Goal: Information Seeking & Learning: Find specific fact

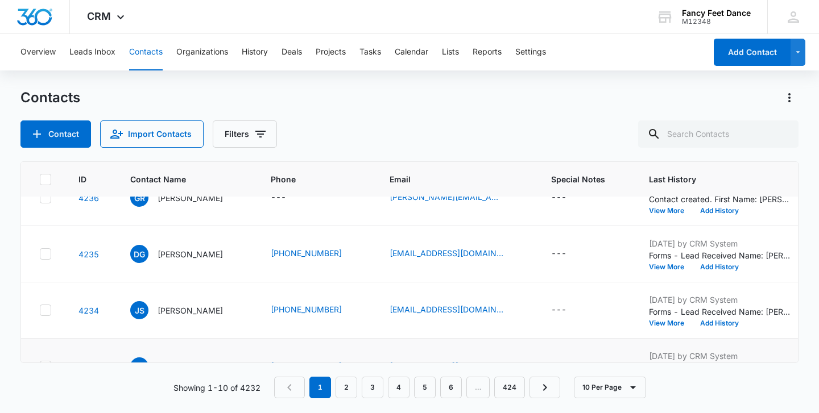
scroll to position [397, 0]
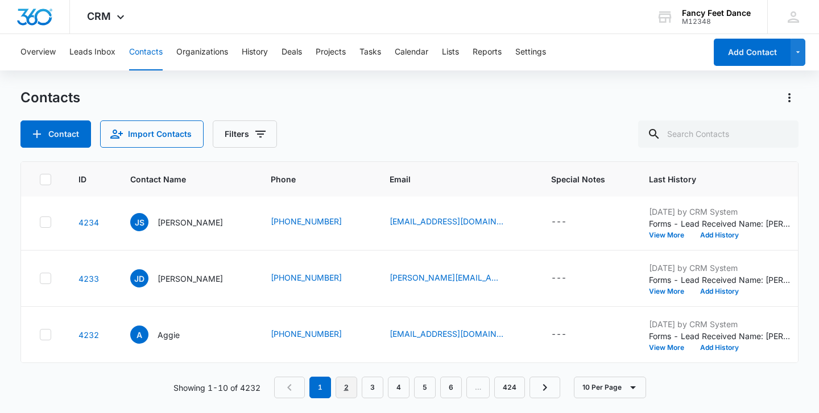
click at [341, 389] on link "2" at bounding box center [346, 388] width 22 height 22
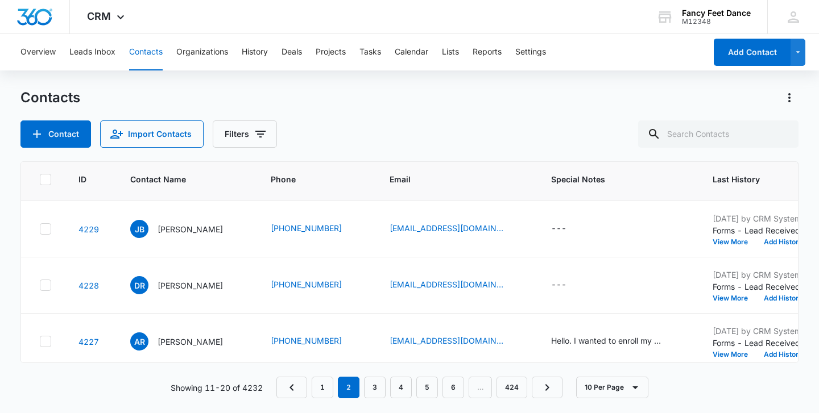
scroll to position [109, 0]
click at [712, 292] on div "Oct 5, 2025 by CRM System Forms - Lead Received Name: Daniel Rivas Email: danor…" at bounding box center [783, 284] width 142 height 33
click at [712, 295] on button "View More" at bounding box center [733, 298] width 43 height 7
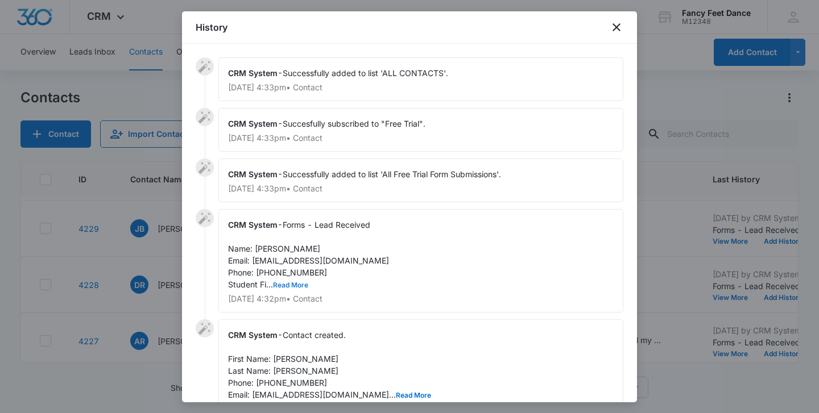
click at [288, 282] on button "Read More" at bounding box center [290, 285] width 35 height 7
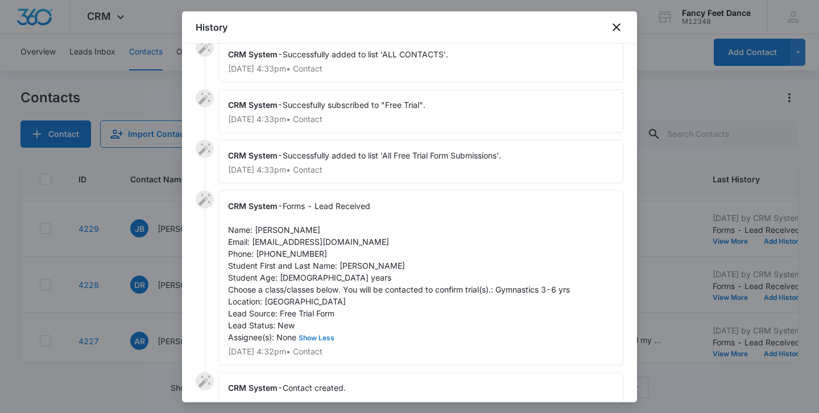
scroll to position [21, 0]
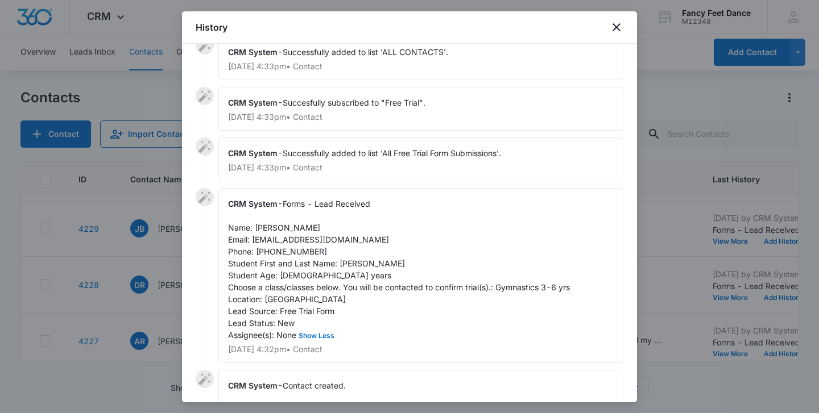
click at [356, 266] on span "Forms - Lead Received Name: Daniel Rivas Email: danorivas827@yahoo.com Phone: 7…" at bounding box center [399, 269] width 342 height 141
copy span "Madison"
click at [262, 228] on span "Forms - Lead Received Name: Daniel Rivas Email: danorivas827@yahoo.com Phone: 7…" at bounding box center [399, 269] width 342 height 141
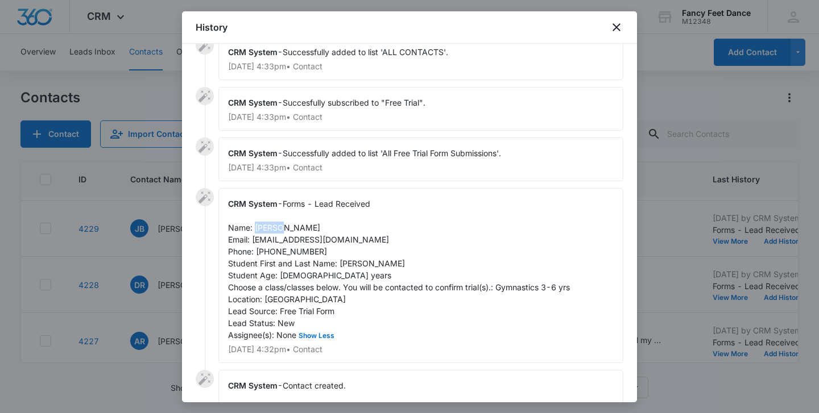
copy span "Daniel"
click at [279, 251] on span "Forms - Lead Received Name: Daniel Rivas Email: danorivas827@yahoo.com Phone: 7…" at bounding box center [399, 269] width 342 height 141
copy span "7184130314"
click at [168, 304] on div at bounding box center [409, 206] width 819 height 413
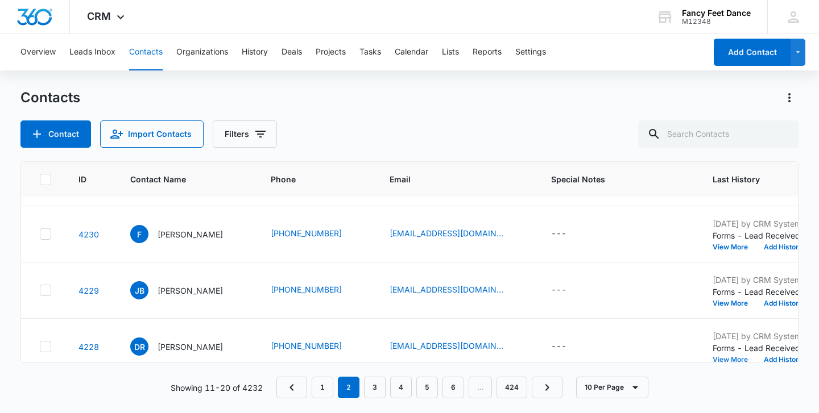
scroll to position [31, 0]
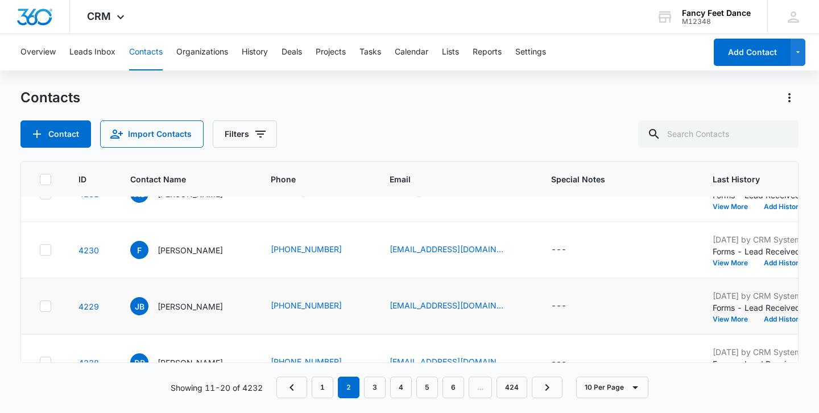
click at [708, 317] on td "Oct 5, 2025 by CRM System Forms - Lead Received Name: Joel Bunche Email: Joelbu…" at bounding box center [783, 307] width 169 height 56
click at [715, 318] on button "View More" at bounding box center [733, 319] width 43 height 7
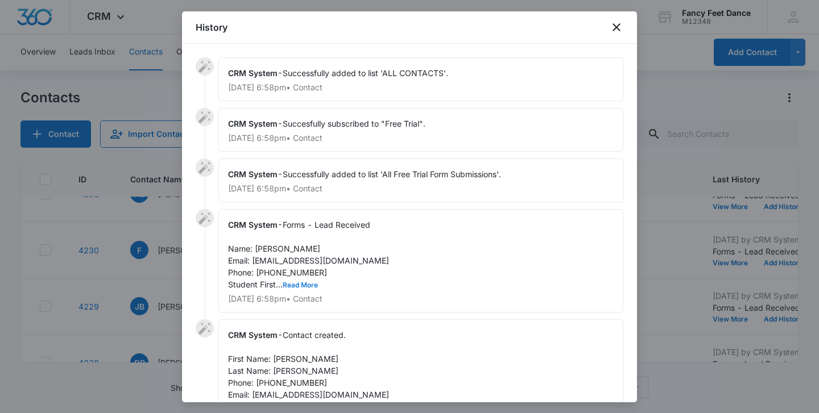
click at [295, 289] on button "Read More" at bounding box center [300, 285] width 35 height 7
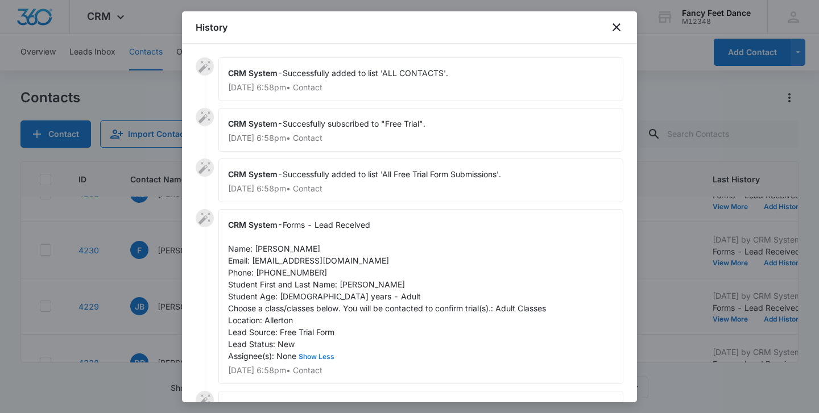
scroll to position [22, 0]
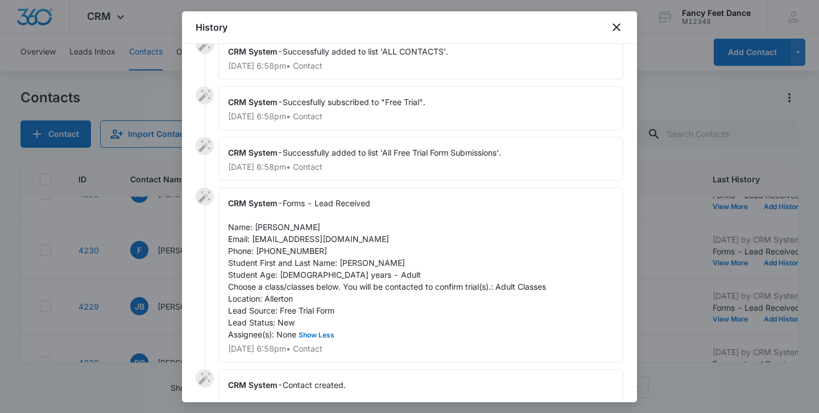
click at [141, 266] on div at bounding box center [409, 206] width 819 height 413
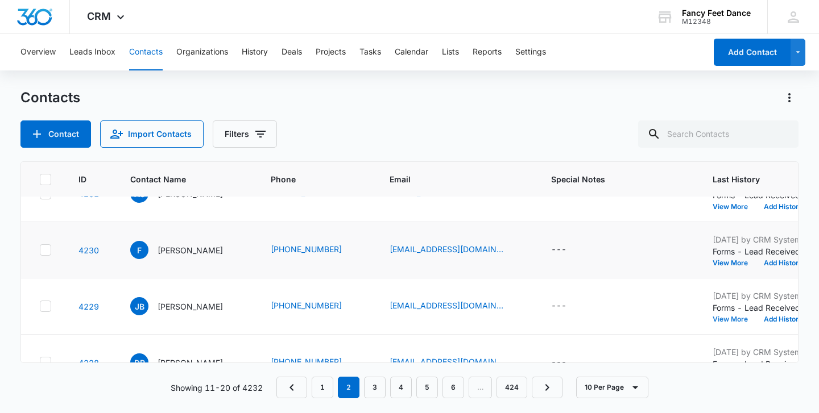
scroll to position [0, 0]
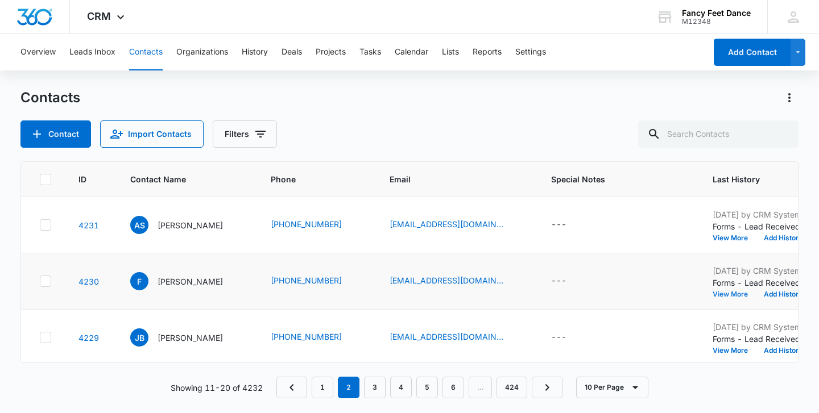
click at [737, 296] on button "View More" at bounding box center [733, 294] width 43 height 7
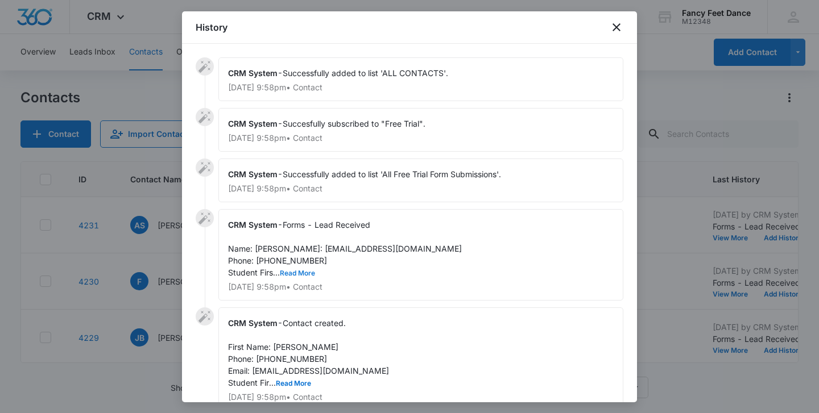
click at [304, 277] on button "Read More" at bounding box center [297, 273] width 35 height 7
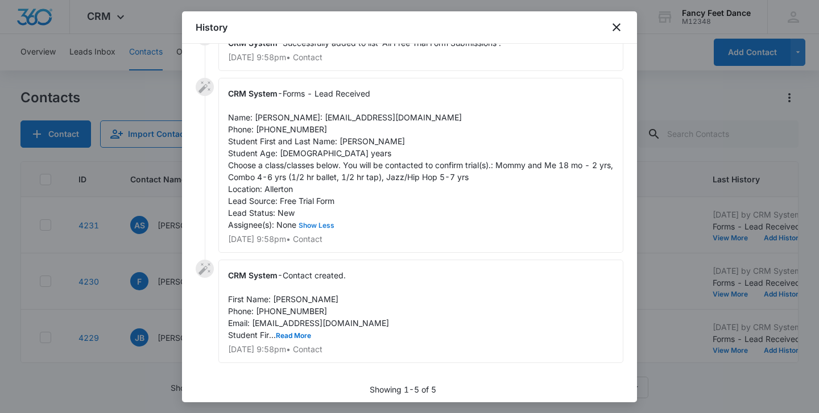
scroll to position [125, 0]
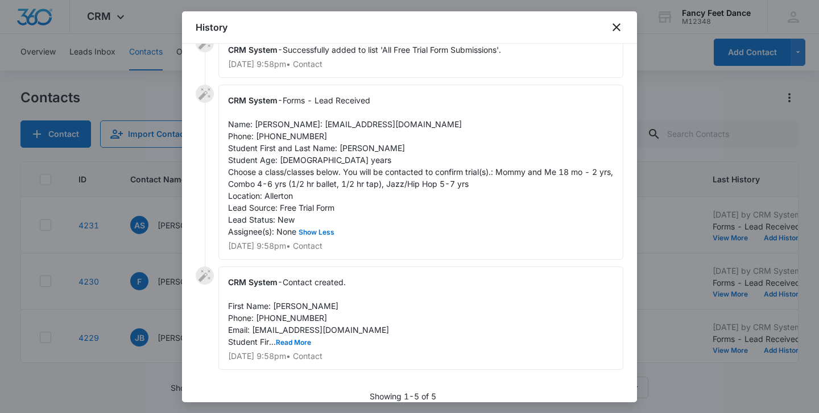
click at [345, 160] on span "Forms - Lead Received Name: Felicia Email: feliciabowens41@gmail.com Phone: 646…" at bounding box center [421, 166] width 387 height 141
copy span "NAlani"
click at [264, 127] on span "Forms - Lead Received Name: Felicia Email: feliciabowens41@gmail.com Phone: 646…" at bounding box center [421, 166] width 387 height 141
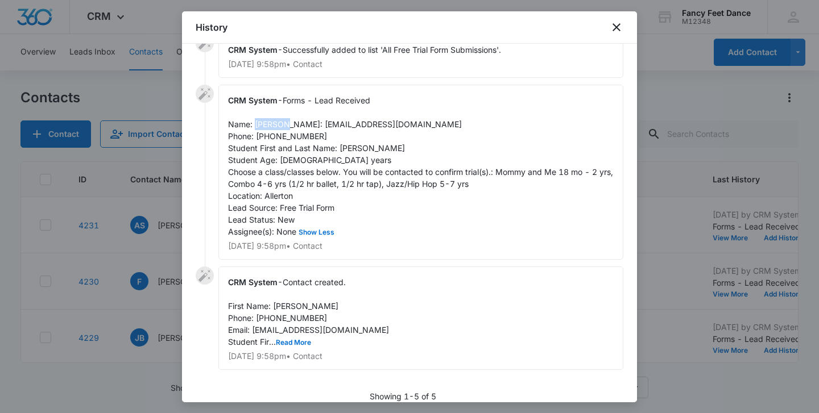
copy span "Felicia"
click at [281, 147] on span "Forms - Lead Received Name: Felicia Email: feliciabowens41@gmail.com Phone: 646…" at bounding box center [421, 166] width 387 height 141
copy span "6465224733"
click at [179, 212] on div at bounding box center [409, 206] width 819 height 413
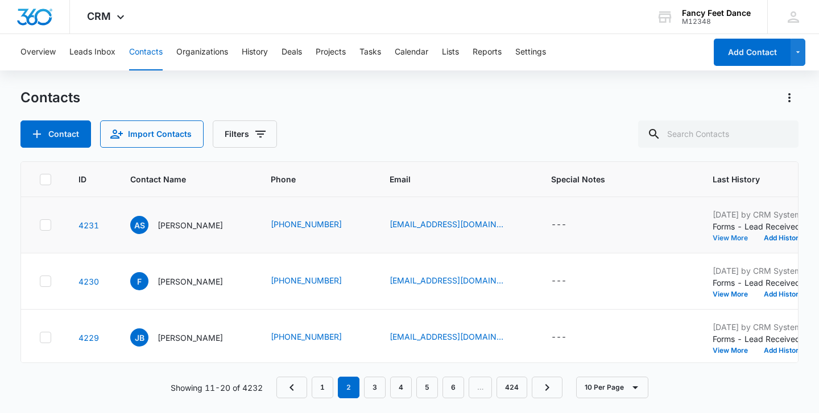
click at [727, 235] on button "View More" at bounding box center [733, 238] width 43 height 7
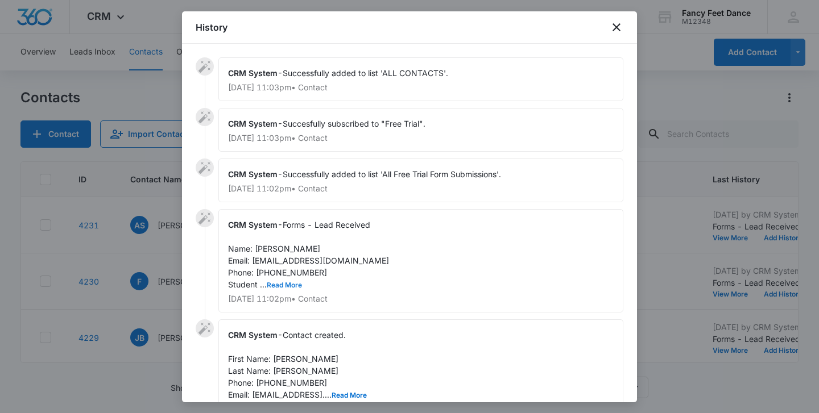
click at [287, 287] on button "Read More" at bounding box center [284, 285] width 35 height 7
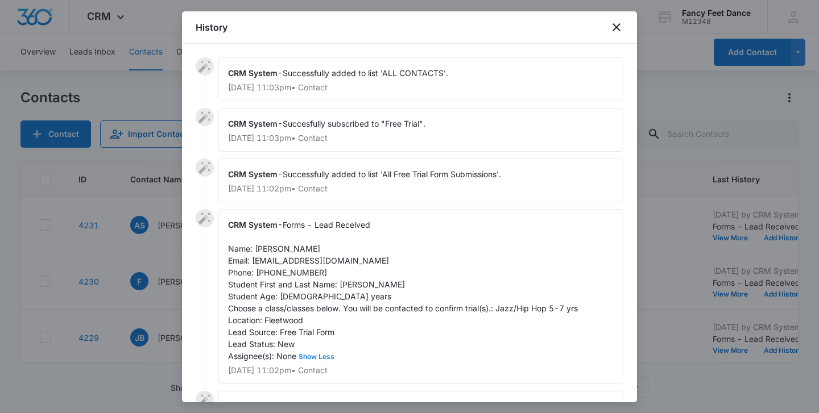
scroll to position [95, 0]
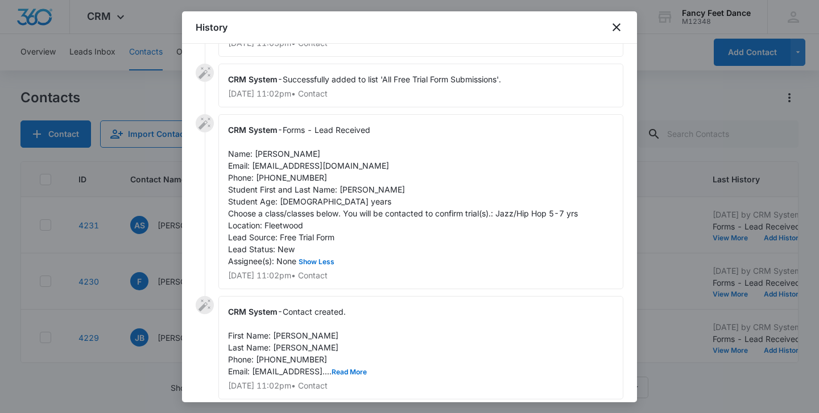
click at [357, 190] on span "Forms - Lead Received Name: aprille santillana Email: nickyab3@yahoo.com Phone:…" at bounding box center [403, 195] width 350 height 141
copy span "Vivienne"
click at [284, 337] on span "Contact created. First Name: Aprille Last Name: Santillana Phone: 3236490170 Em…" at bounding box center [297, 341] width 139 height 69
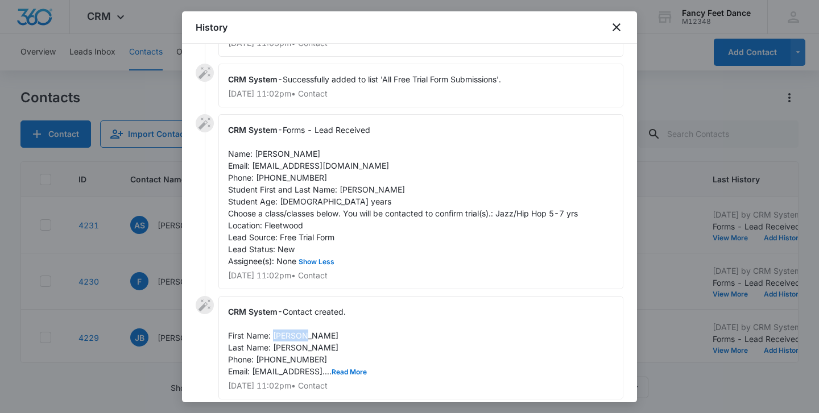
copy span "Aprille"
click at [295, 180] on span "Forms - Lead Received Name: aprille santillana Email: nickyab3@yahoo.com Phone:…" at bounding box center [403, 195] width 350 height 141
copy span "3236490170"
click at [129, 271] on div at bounding box center [409, 206] width 819 height 413
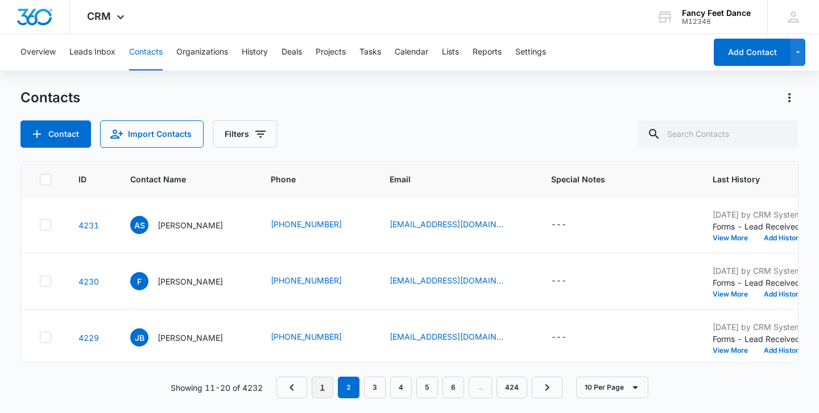
click at [320, 391] on link "1" at bounding box center [323, 388] width 22 height 22
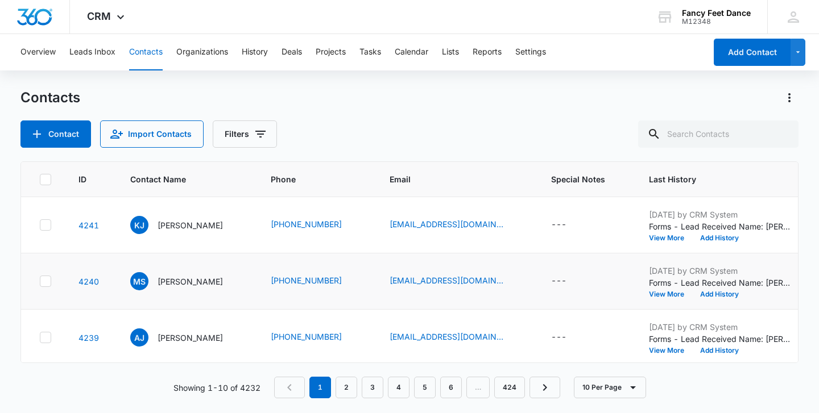
scroll to position [397, 0]
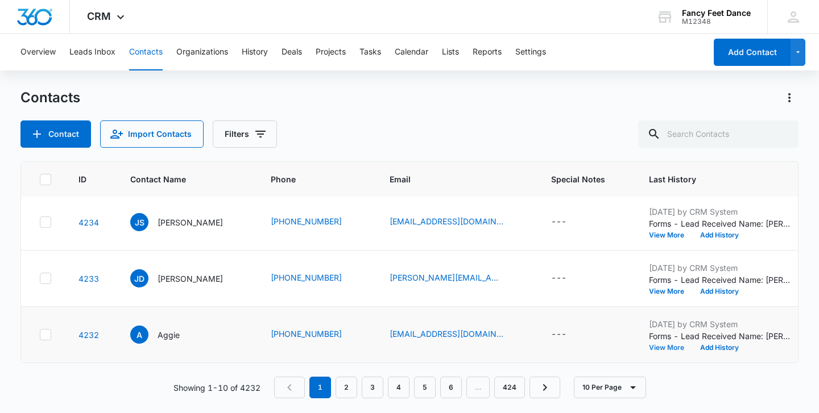
click at [662, 347] on button "View More" at bounding box center [670, 348] width 43 height 7
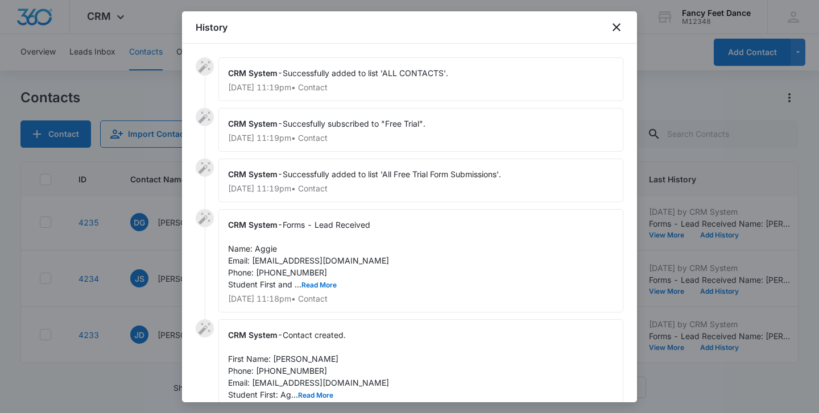
click at [319, 279] on div "CRM System - Forms - Lead Received Name: Aggie Email: aggiebellz@icloud.com Pho…" at bounding box center [420, 260] width 405 height 103
click at [319, 291] on div "CRM System - Forms - Lead Received Name: Aggie Email: aggiebellz@icloud.com Pho…" at bounding box center [420, 260] width 405 height 103
click at [320, 288] on button "Read More" at bounding box center [318, 285] width 35 height 7
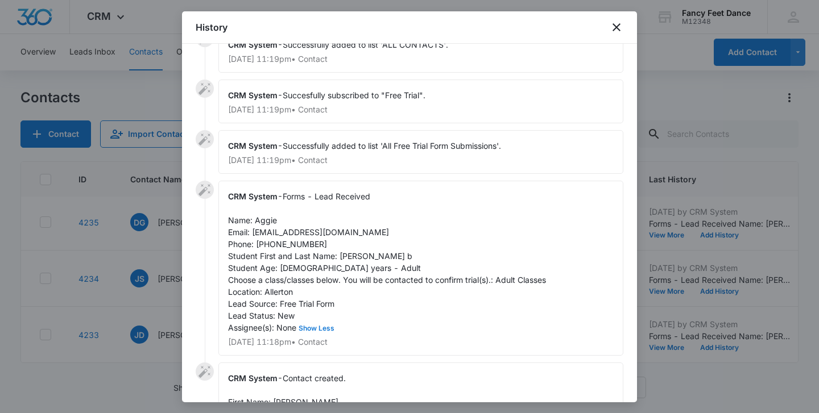
scroll to position [32, 0]
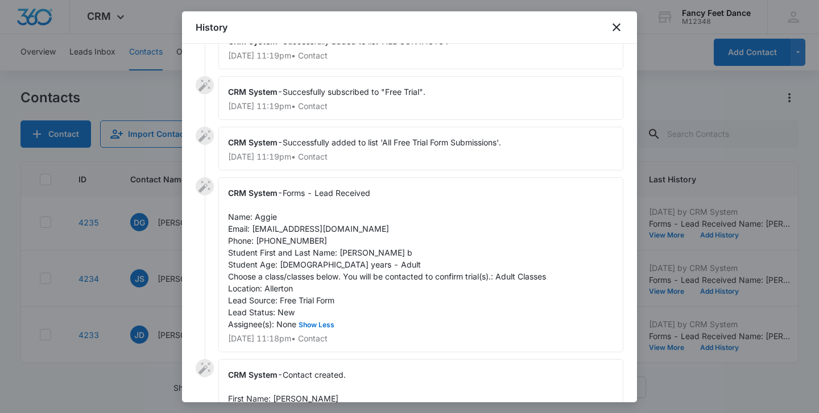
click at [266, 214] on span "Forms - Lead Received Name: Aggie Email: aggiebellz@icloud.com Phone: 929676352…" at bounding box center [387, 258] width 318 height 141
copy span "Aggie"
click at [283, 237] on span "Forms - Lead Received Name: Aggie Email: aggiebellz@icloud.com Phone: 929676352…" at bounding box center [387, 258] width 318 height 141
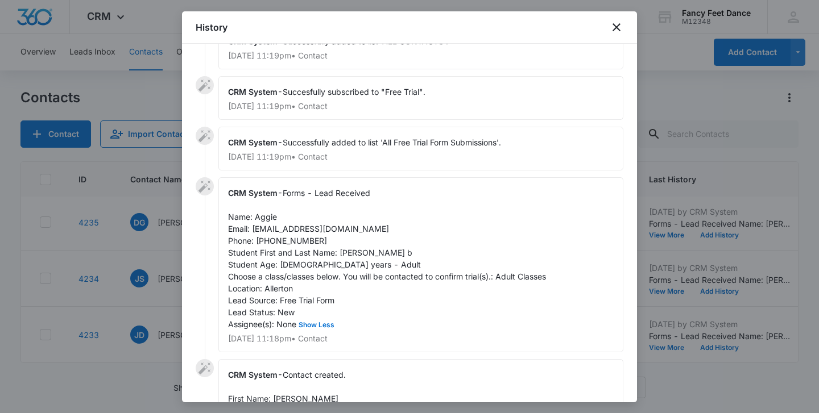
click at [179, 285] on div at bounding box center [409, 206] width 819 height 413
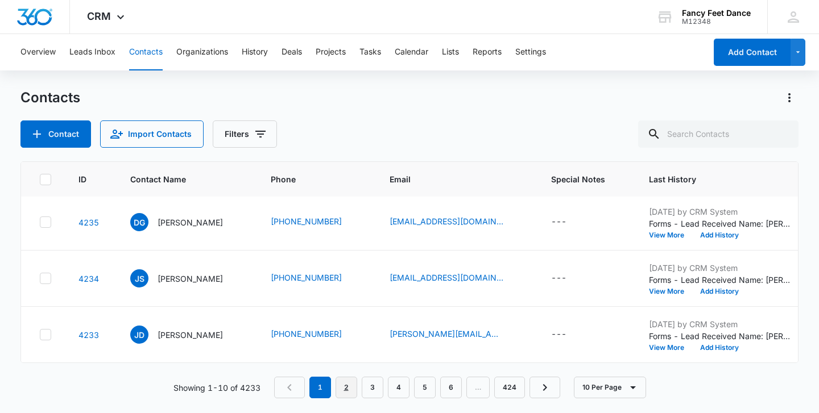
click at [339, 392] on link "2" at bounding box center [346, 388] width 22 height 22
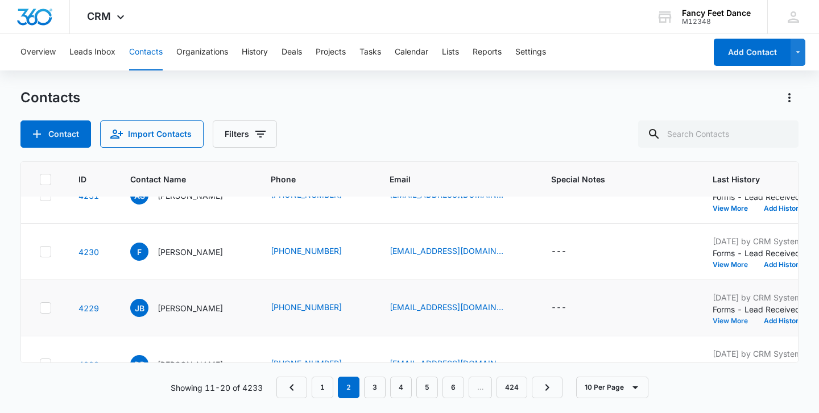
scroll to position [142, 0]
click at [738, 268] on button "View More" at bounding box center [733, 265] width 43 height 7
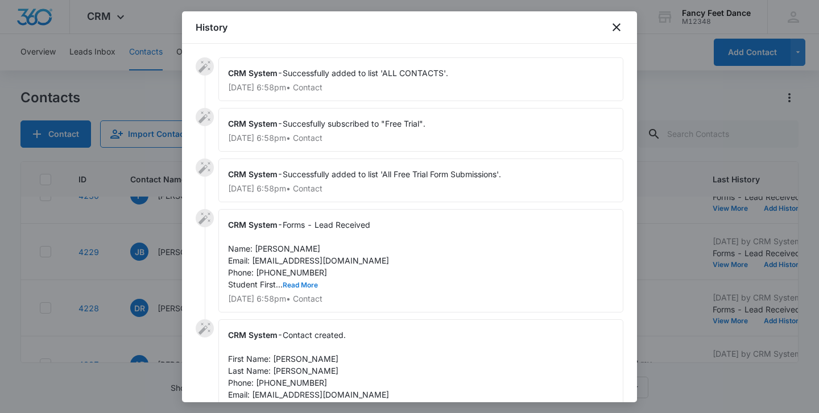
click at [298, 283] on button "Read More" at bounding box center [300, 285] width 35 height 7
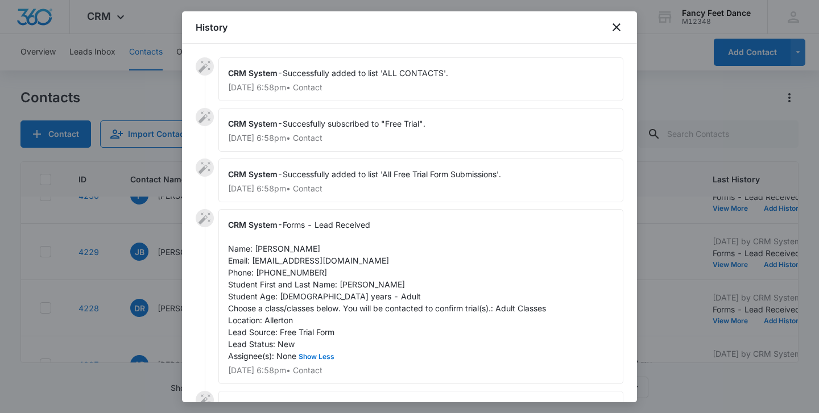
click at [344, 283] on span "Forms - Lead Received Name: Joel Bunche Email: Joelbunche@gmail.com Phone: 9293…" at bounding box center [387, 290] width 318 height 141
click at [298, 272] on span "Forms - Lead Received Name: Joel Bunche Email: Joelbunche@gmail.com Phone: 9293…" at bounding box center [387, 290] width 318 height 141
click at [156, 263] on div at bounding box center [409, 206] width 819 height 413
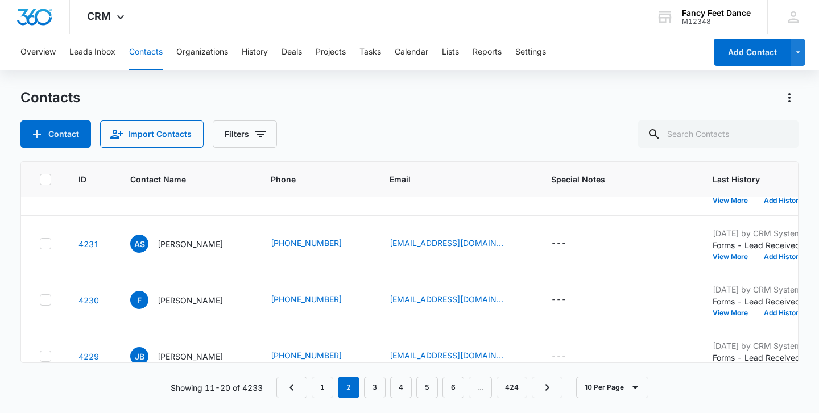
scroll to position [0, 0]
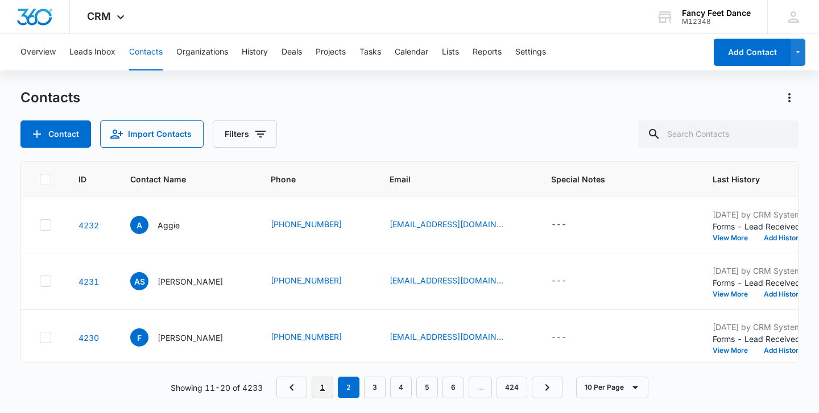
click at [323, 390] on link "1" at bounding box center [323, 388] width 22 height 22
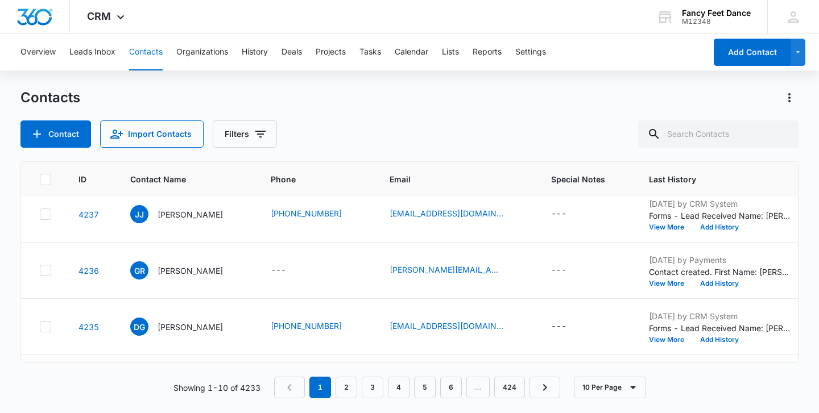
scroll to position [397, 0]
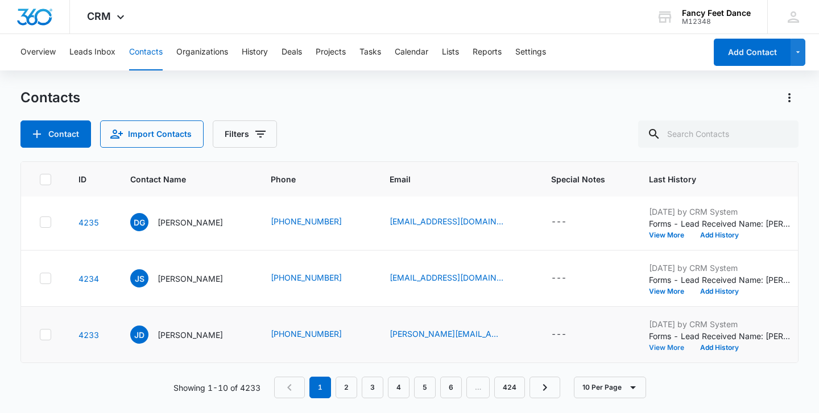
click at [679, 349] on button "View More" at bounding box center [670, 348] width 43 height 7
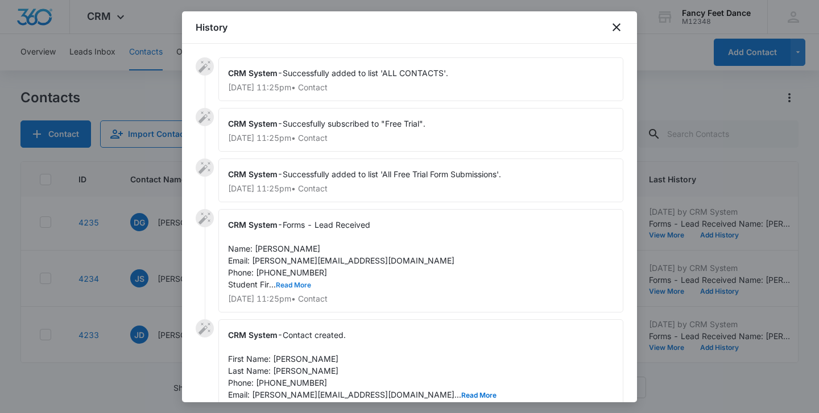
click at [299, 283] on button "Read More" at bounding box center [293, 285] width 35 height 7
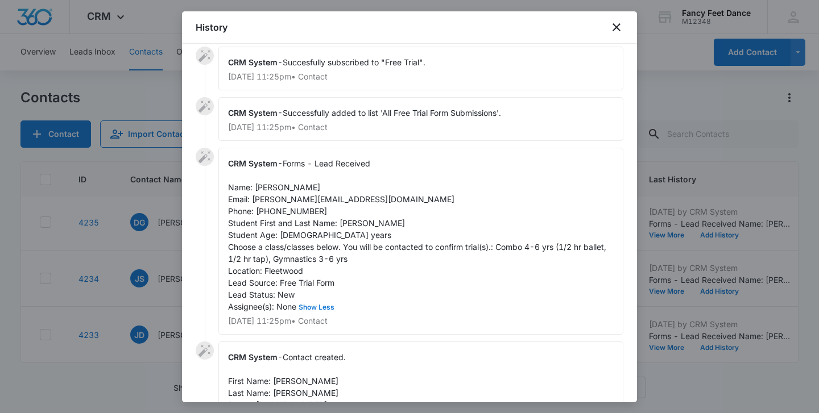
scroll to position [57, 0]
